Goal: Find specific page/section: Find specific page/section

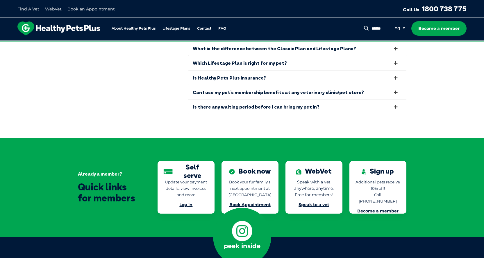
scroll to position [1316, 0]
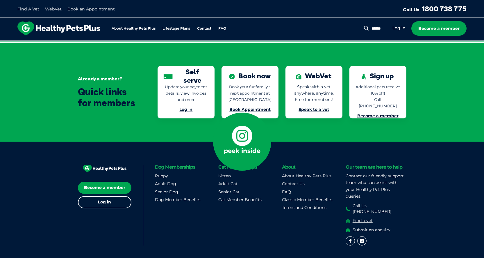
click at [350, 218] on link "Find a vet" at bounding box center [376, 221] width 61 height 6
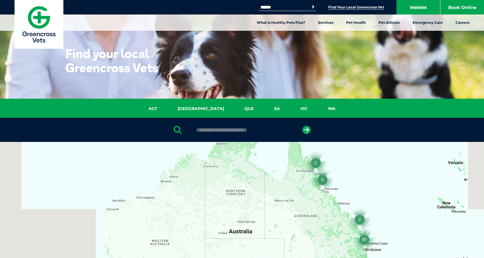
click at [312, 105] on div "ACT [GEOGRAPHIC_DATA] [GEOGRAPHIC_DATA] SA [GEOGRAPHIC_DATA] [GEOGRAPHIC_DATA]" at bounding box center [242, 108] width 484 height 19
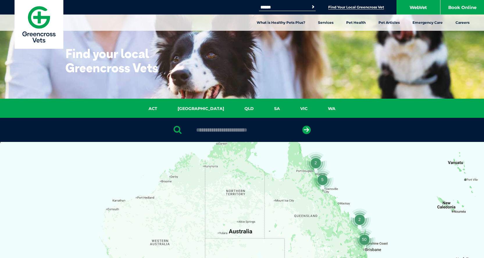
click at [318, 108] on link "WA" at bounding box center [332, 108] width 28 height 7
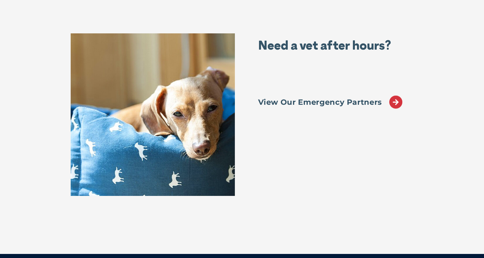
scroll to position [1151, 0]
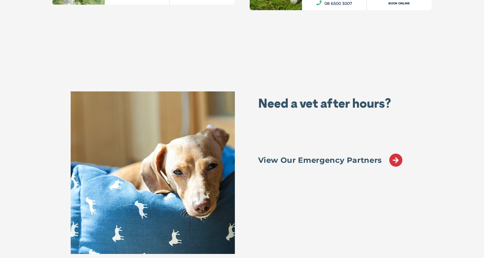
click at [289, 156] on p "View Our Emergency Partners" at bounding box center [333, 160] width 150 height 9
click at [396, 154] on icon at bounding box center [395, 160] width 13 height 13
